Goal: Transaction & Acquisition: Purchase product/service

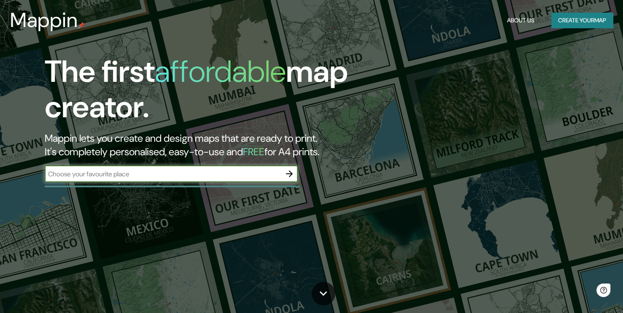
click at [195, 171] on input "text" at bounding box center [163, 174] width 236 height 10
type input "huancayo"
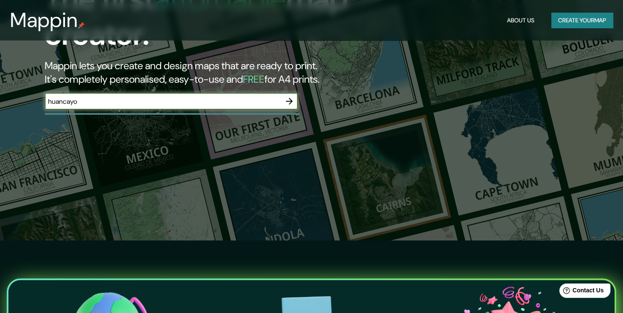
scroll to position [71, 0]
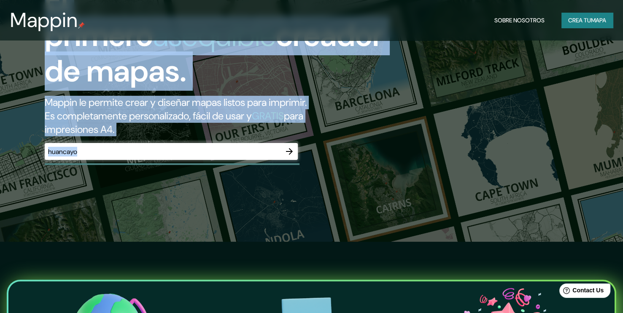
click at [392, 114] on div "El primero asequible creador de mapas. Mappin le permite crear y diseñar mapas …" at bounding box center [311, 85] width 623 height 313
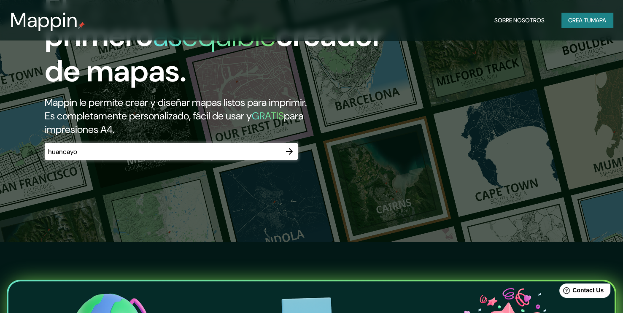
click at [335, 131] on div "El primero asequible creador de mapas. Mappin le permite crear y diseñar mapas …" at bounding box center [201, 76] width 374 height 186
click at [293, 146] on icon "button" at bounding box center [289, 151] width 10 height 10
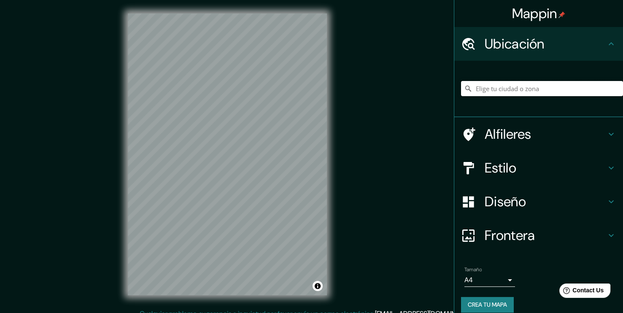
click at [581, 90] on input "Pick your city or area" at bounding box center [542, 88] width 162 height 15
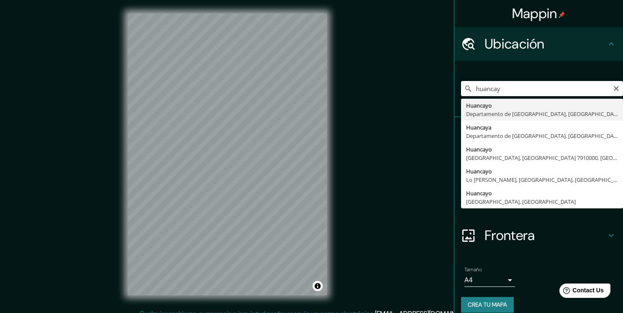
type input "Huancayo, [GEOGRAPHIC_DATA], [GEOGRAPHIC_DATA]"
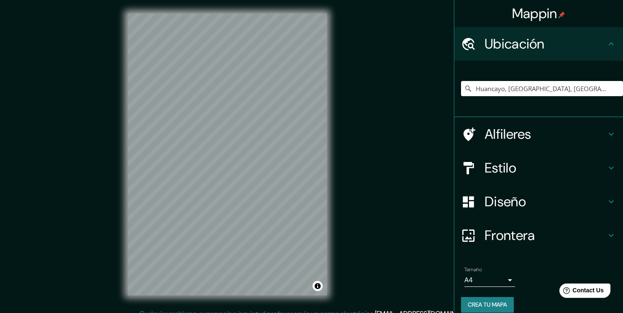
click at [608, 207] on div "Diseño" at bounding box center [539, 202] width 169 height 34
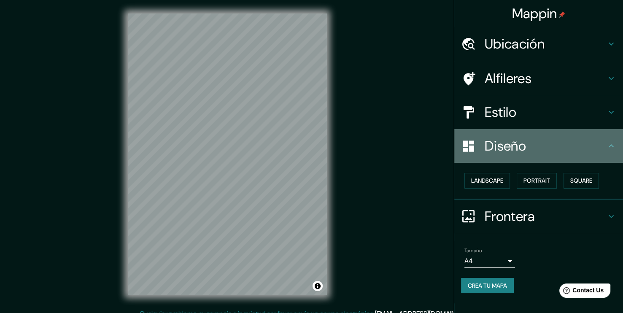
click at [612, 150] on icon at bounding box center [612, 146] width 10 height 10
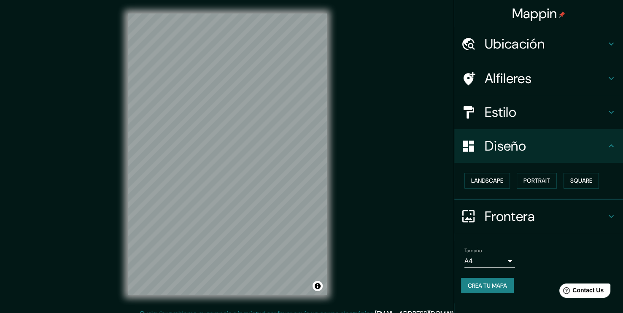
click at [609, 114] on icon at bounding box center [612, 112] width 10 height 10
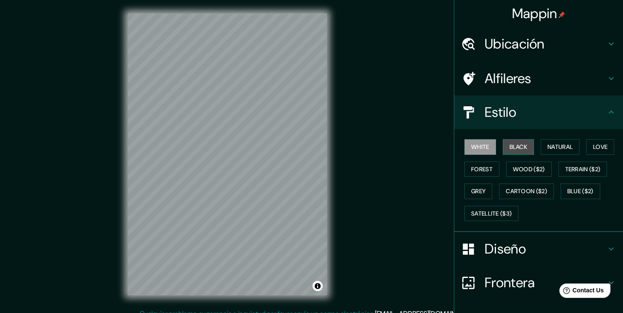
click at [509, 149] on button "Black" at bounding box center [519, 147] width 32 height 16
click at [479, 147] on button "White" at bounding box center [481, 147] width 32 height 16
click at [564, 148] on button "Natural" at bounding box center [560, 147] width 39 height 16
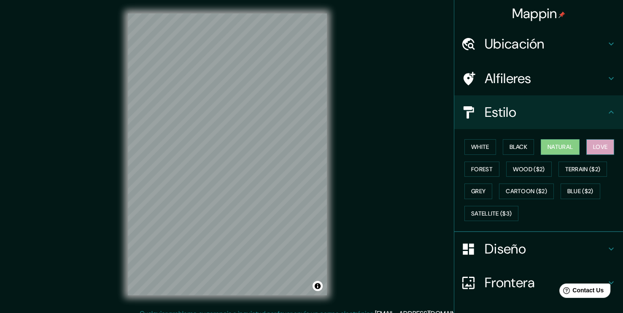
click at [596, 148] on button "Love" at bounding box center [601, 147] width 28 height 16
click at [487, 168] on button "Forest" at bounding box center [482, 170] width 35 height 16
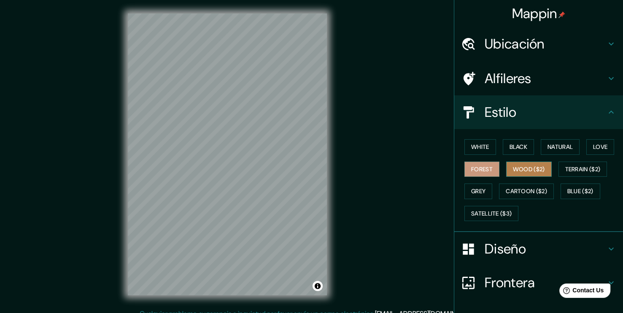
click at [527, 170] on button "Wood ($2)" at bounding box center [530, 170] width 46 height 16
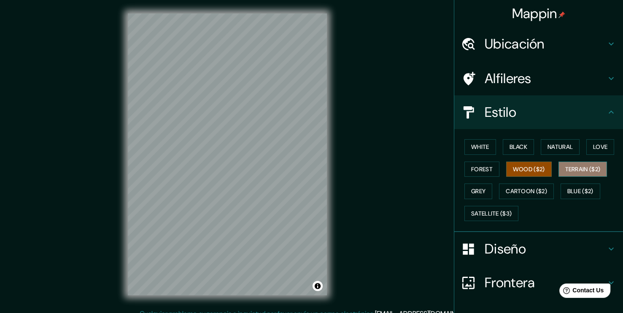
click at [570, 171] on button "Terrain ($2)" at bounding box center [583, 170] width 49 height 16
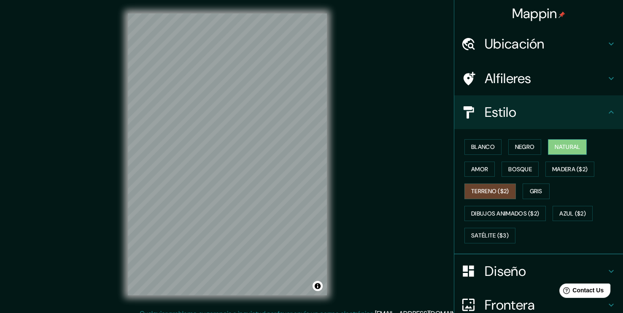
click at [548, 149] on button "Natural" at bounding box center [567, 147] width 39 height 16
click at [607, 114] on icon at bounding box center [612, 112] width 10 height 10
click at [607, 111] on icon at bounding box center [612, 112] width 10 height 10
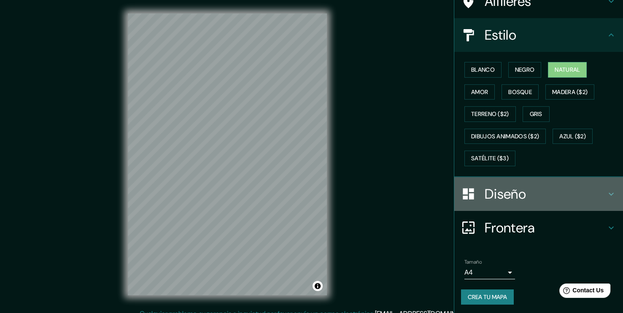
click at [609, 193] on icon at bounding box center [612, 194] width 10 height 10
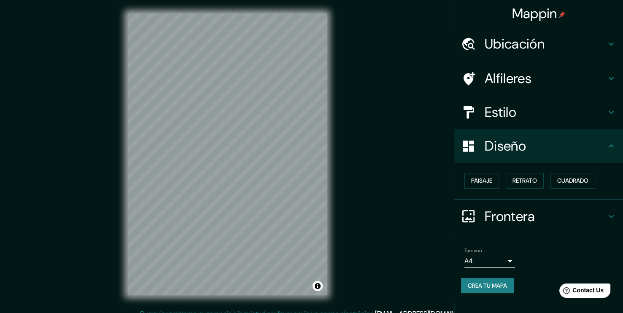
click at [499, 181] on div "Paisaje Retrato Cuadrado" at bounding box center [542, 181] width 162 height 22
click at [491, 181] on button "Paisaje" at bounding box center [482, 181] width 35 height 16
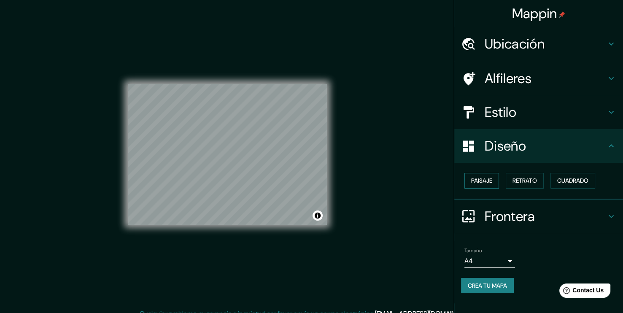
click at [490, 181] on button "Paisaje" at bounding box center [482, 181] width 35 height 16
click at [526, 184] on button "Retrato" at bounding box center [525, 181] width 38 height 16
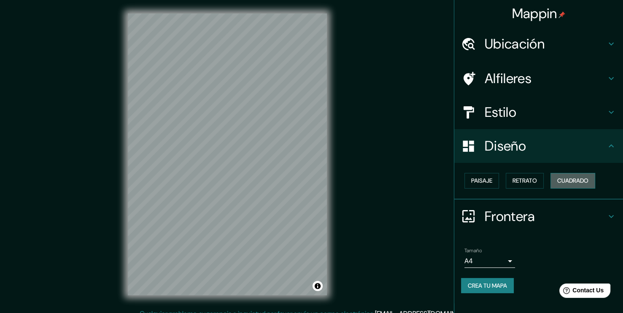
click at [563, 186] on button "Cuadrado" at bounding box center [573, 181] width 45 height 16
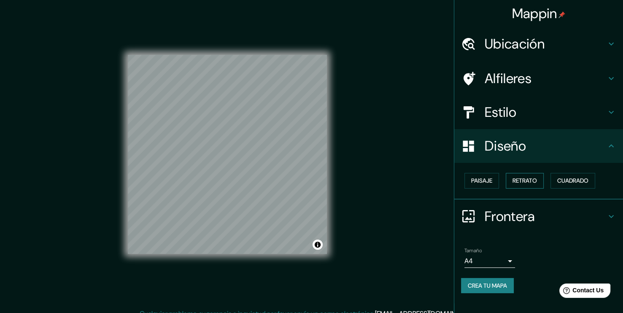
click at [509, 183] on button "Retrato" at bounding box center [525, 181] width 38 height 16
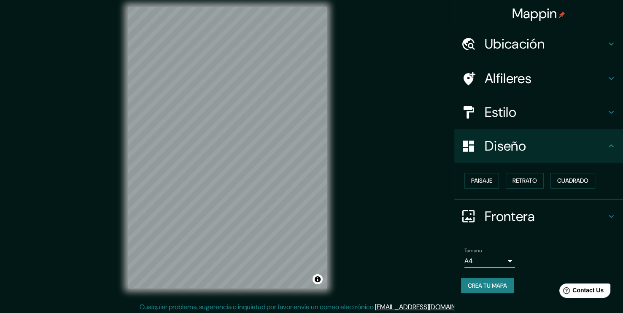
scroll to position [9, 0]
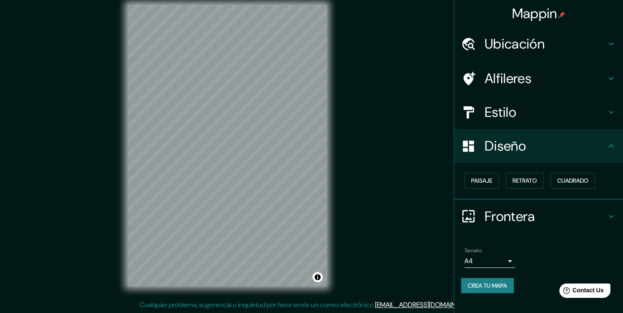
click at [509, 265] on body "Mappin Ubicación Huancayo, [GEOGRAPHIC_DATA], [GEOGRAPHIC_DATA] Alfileres Estil…" at bounding box center [311, 147] width 623 height 313
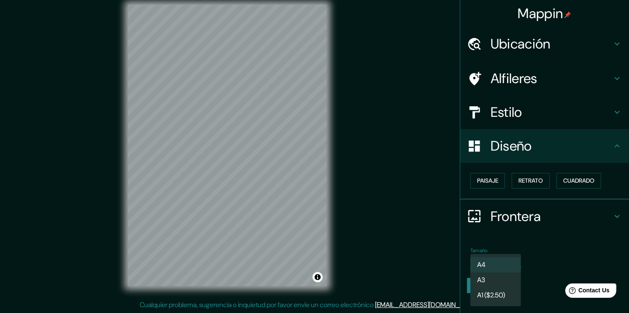
click at [503, 283] on li "A3" at bounding box center [496, 280] width 51 height 15
type input "a4"
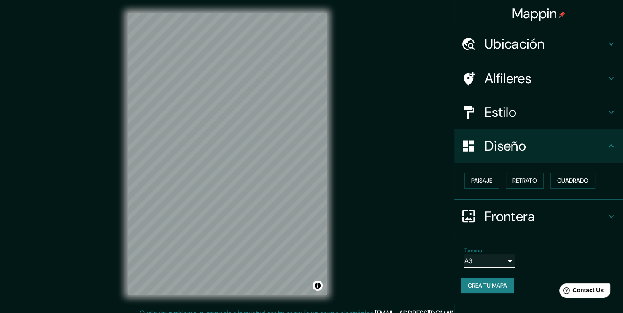
scroll to position [0, 0]
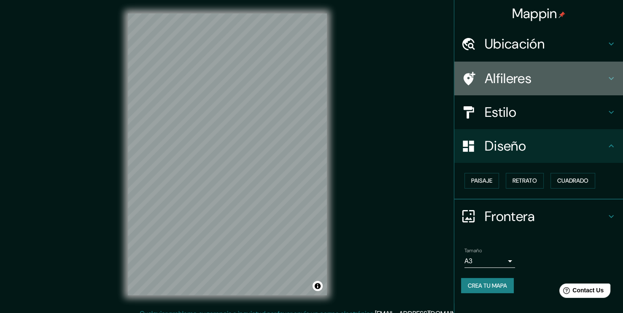
click at [622, 82] on div "Alfileres" at bounding box center [539, 79] width 169 height 34
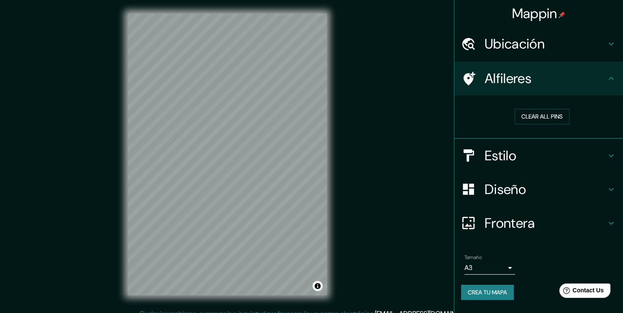
click at [611, 79] on icon at bounding box center [612, 78] width 10 height 10
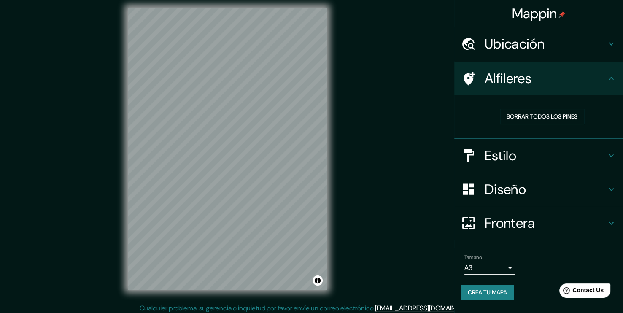
scroll to position [9, 0]
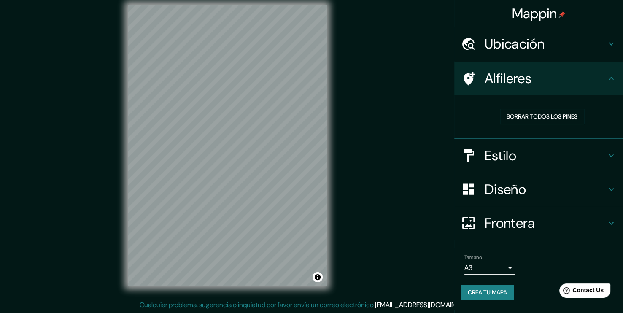
drag, startPoint x: 384, startPoint y: 35, endPoint x: 457, endPoint y: 43, distance: 73.4
click at [386, 36] on div "Mappin Ubicación Huancayo, [GEOGRAPHIC_DATA], [GEOGRAPHIC_DATA] Alfileres Borra…" at bounding box center [311, 152] width 623 height 322
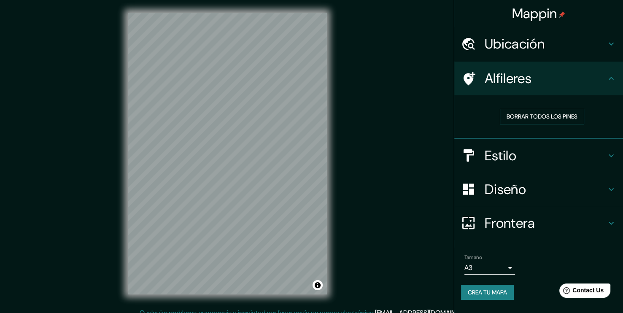
scroll to position [0, 0]
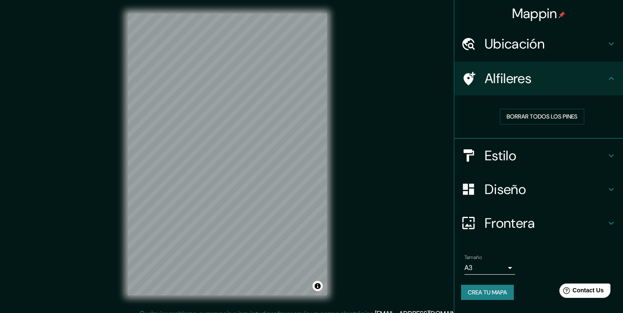
click at [604, 48] on h4 "Ubicación" at bounding box center [546, 43] width 122 height 17
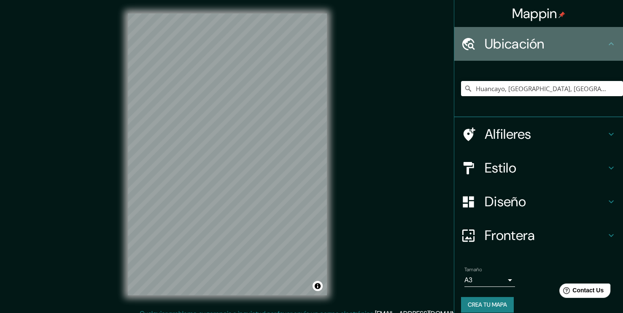
click at [607, 46] on icon at bounding box center [612, 44] width 10 height 10
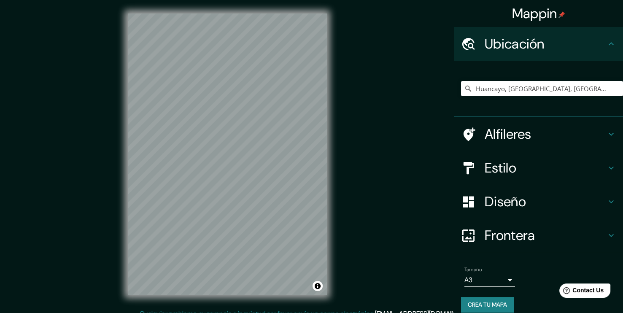
click at [607, 169] on icon at bounding box center [612, 168] width 10 height 10
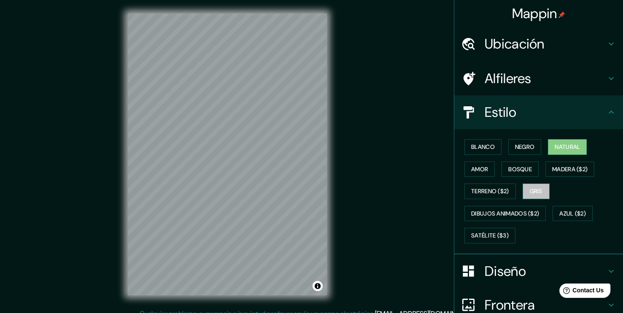
click at [528, 185] on button "Gris" at bounding box center [536, 192] width 27 height 16
click at [555, 211] on button "Azul ($2)" at bounding box center [573, 214] width 40 height 16
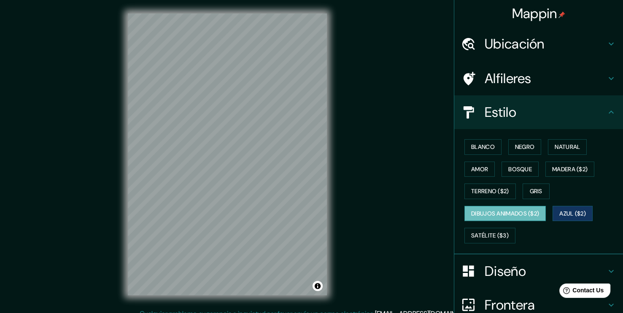
click at [490, 214] on button "Dibujos animados ($2)" at bounding box center [505, 214] width 81 height 16
click at [515, 145] on button "Negro" at bounding box center [525, 147] width 33 height 16
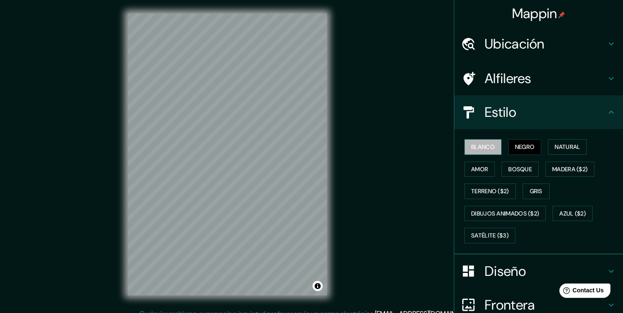
click at [469, 145] on button "Blanco" at bounding box center [483, 147] width 37 height 16
click at [531, 139] on button "Negro" at bounding box center [525, 147] width 33 height 16
click at [528, 145] on button "Negro" at bounding box center [525, 147] width 33 height 16
click at [572, 147] on button "Natural" at bounding box center [567, 147] width 39 height 16
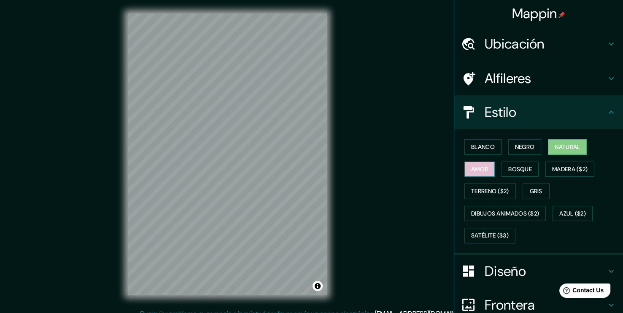
click at [467, 173] on button "Amor" at bounding box center [480, 170] width 30 height 16
click at [516, 171] on button "Bosque" at bounding box center [520, 170] width 37 height 16
click at [558, 150] on button "Natural" at bounding box center [567, 147] width 39 height 16
click at [530, 147] on button "Negro" at bounding box center [525, 147] width 33 height 16
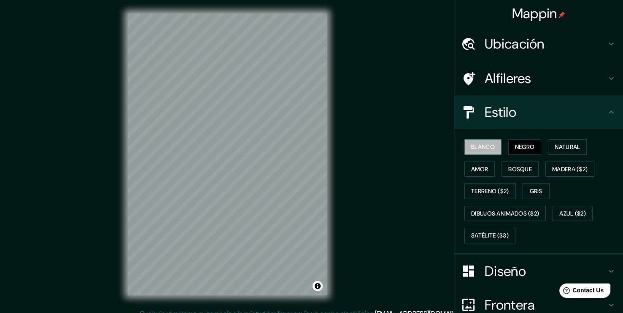
click at [481, 154] on button "Blanco" at bounding box center [483, 147] width 37 height 16
click at [521, 147] on button "Negro" at bounding box center [525, 147] width 33 height 16
